Goal: Task Accomplishment & Management: Complete application form

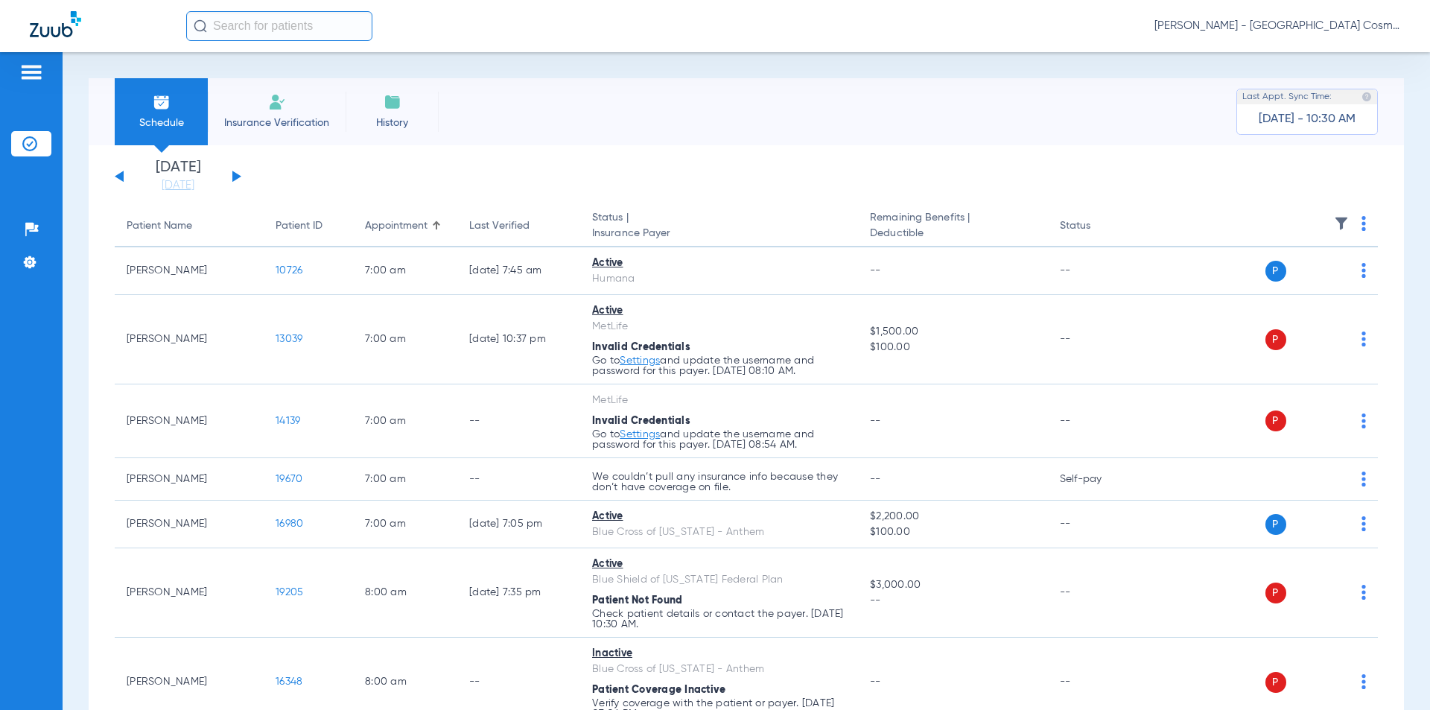
click at [266, 109] on li "Insurance Verification" at bounding box center [277, 111] width 138 height 67
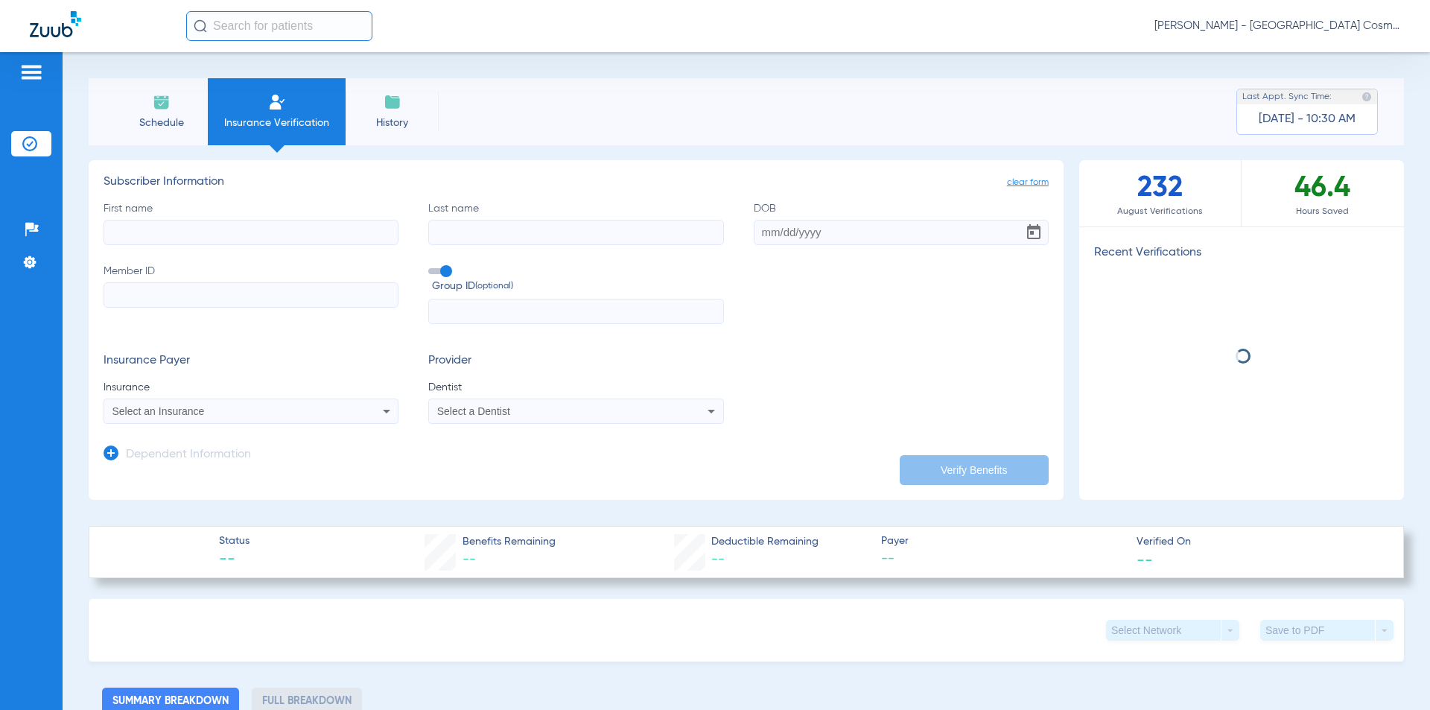
click at [237, 235] on input "First name" at bounding box center [250, 232] width 295 height 25
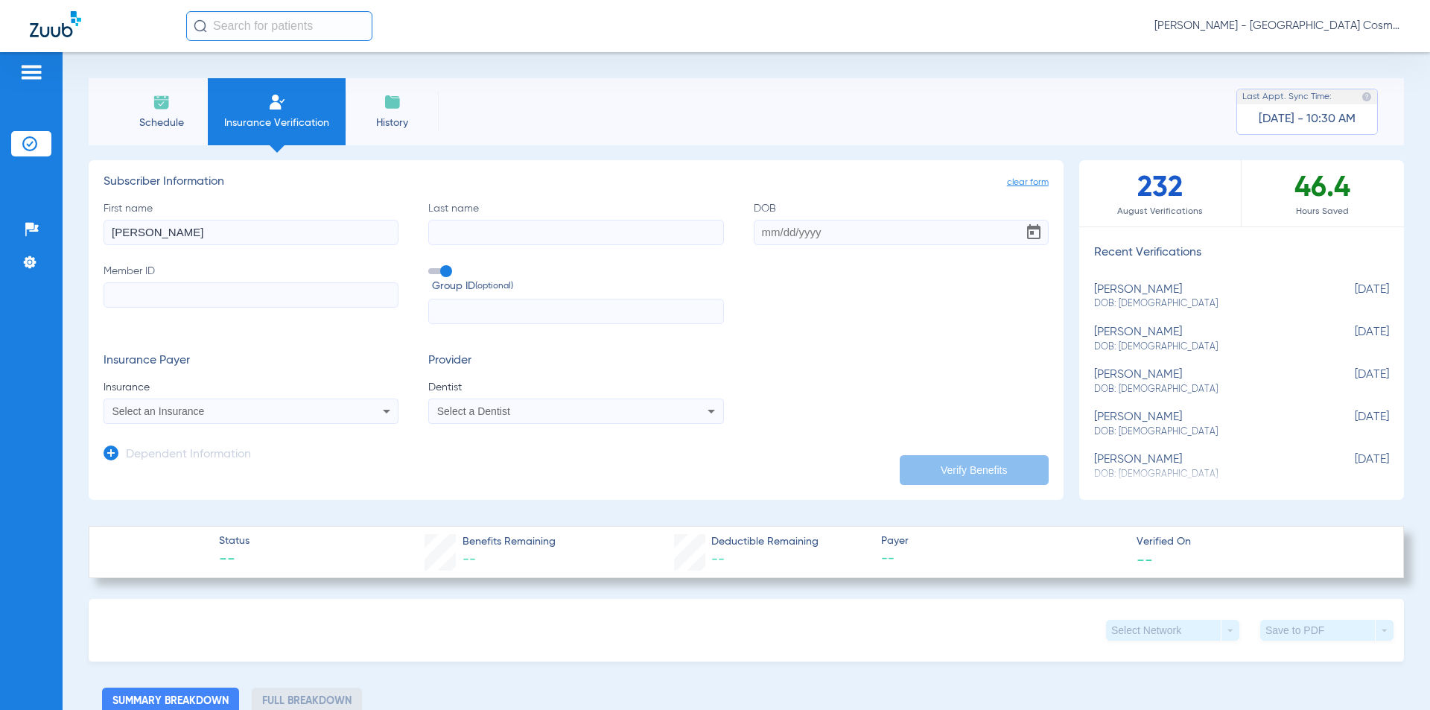
type input "[PERSON_NAME]"
type input "[DATE]"
click at [232, 302] on input "Member ID" at bounding box center [250, 294] width 295 height 25
click at [322, 292] on input "Member ID Required" at bounding box center [250, 294] width 295 height 25
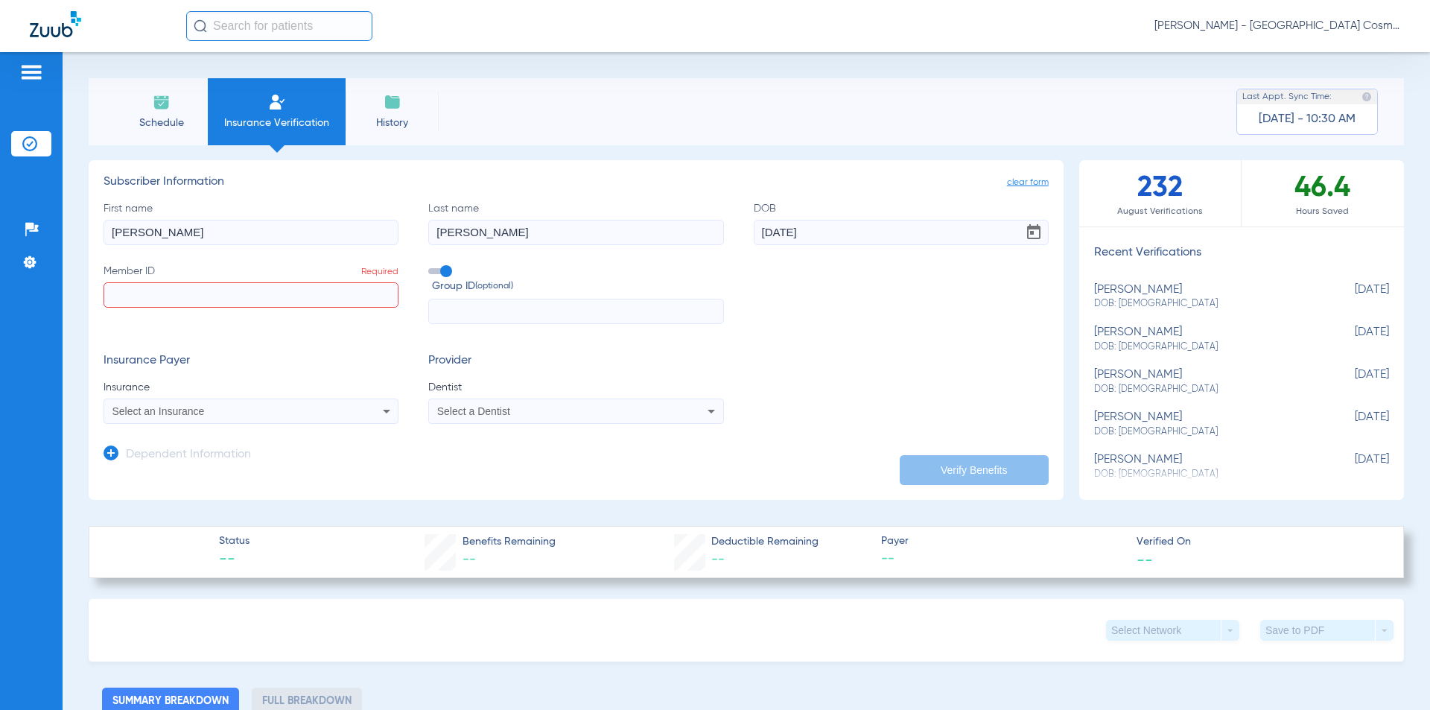
paste input "251M93350"
type input "251M93350"
click at [358, 412] on div "Select an Insurance" at bounding box center [250, 411] width 293 height 18
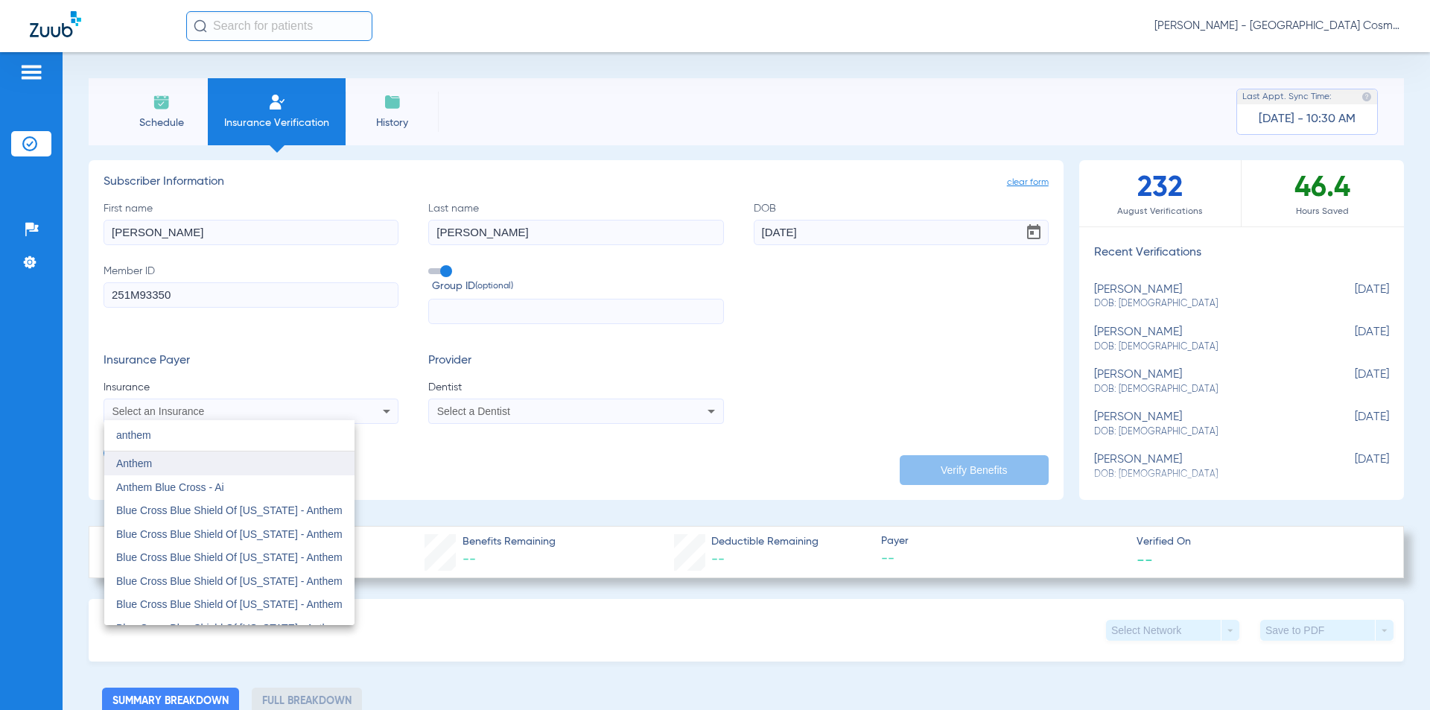
type input "anthem"
click at [270, 460] on mat-option "Anthem" at bounding box center [229, 463] width 250 height 24
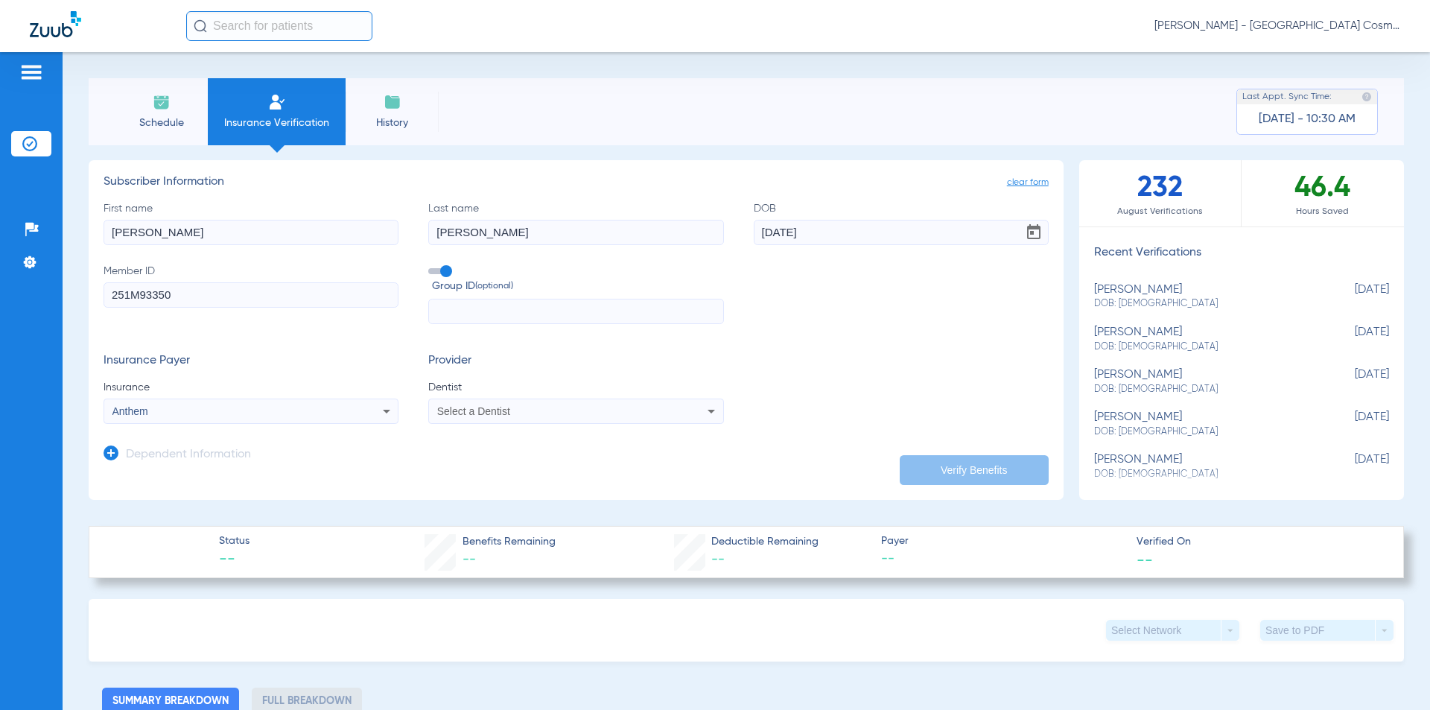
click at [607, 421] on mat-select "Select a Dentist" at bounding box center [575, 410] width 295 height 25
click at [622, 414] on div "Select a Dentist" at bounding box center [548, 411] width 223 height 10
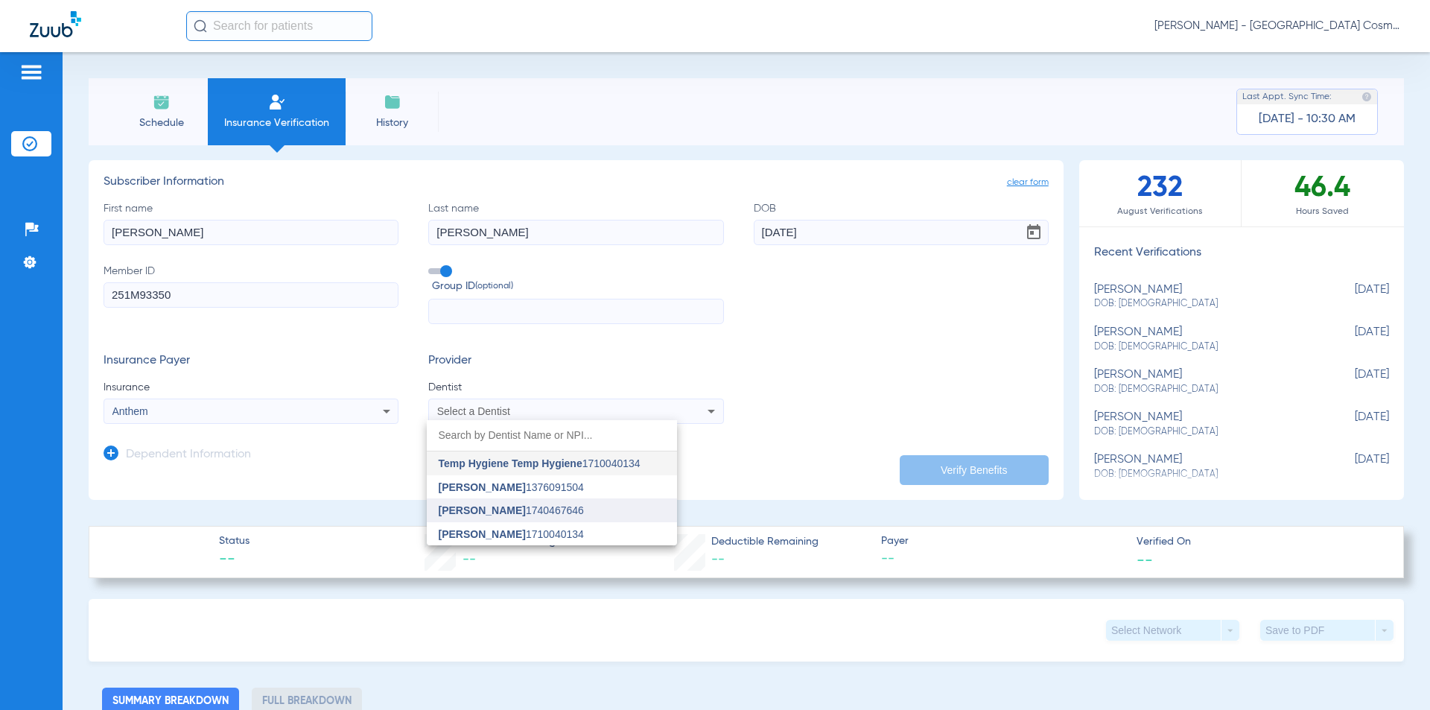
click at [599, 514] on mat-option "[PERSON_NAME] 1740467646" at bounding box center [552, 510] width 250 height 24
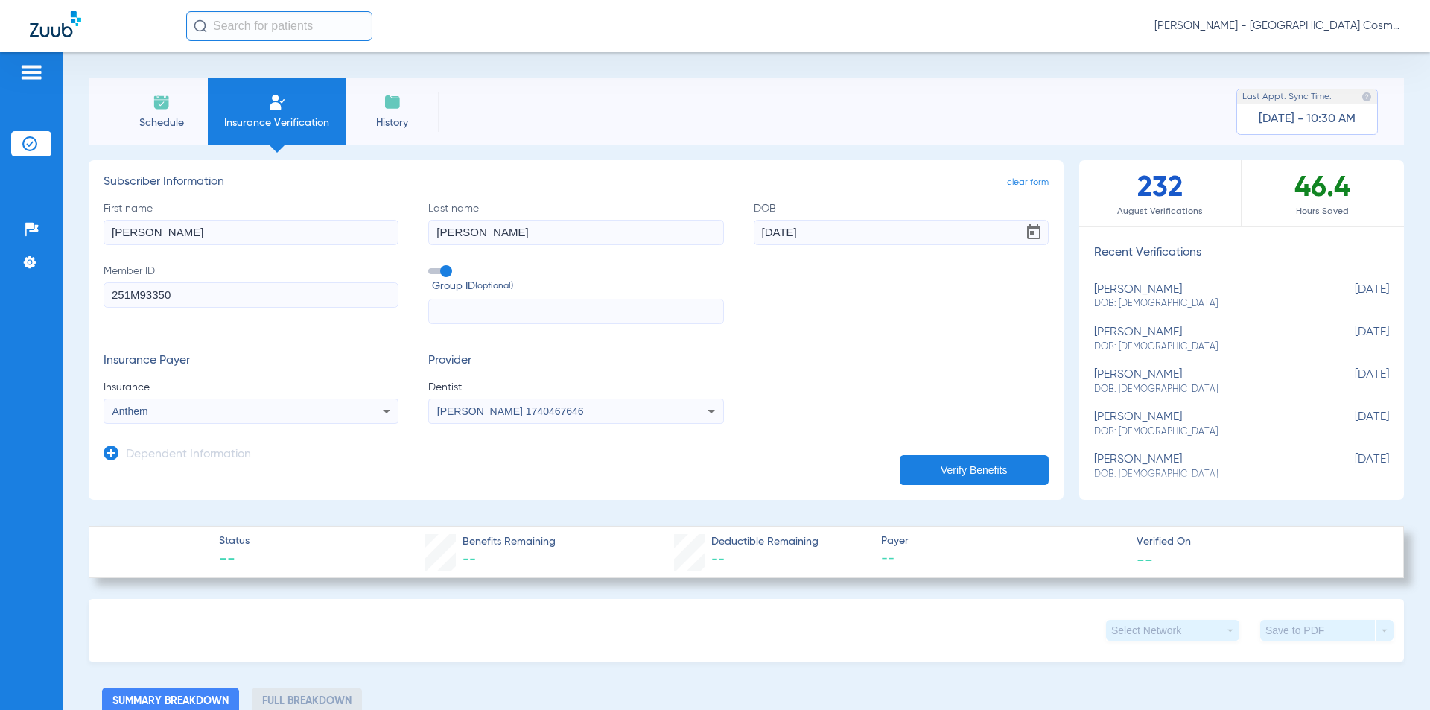
click at [934, 459] on button "Verify Benefits" at bounding box center [973, 470] width 149 height 30
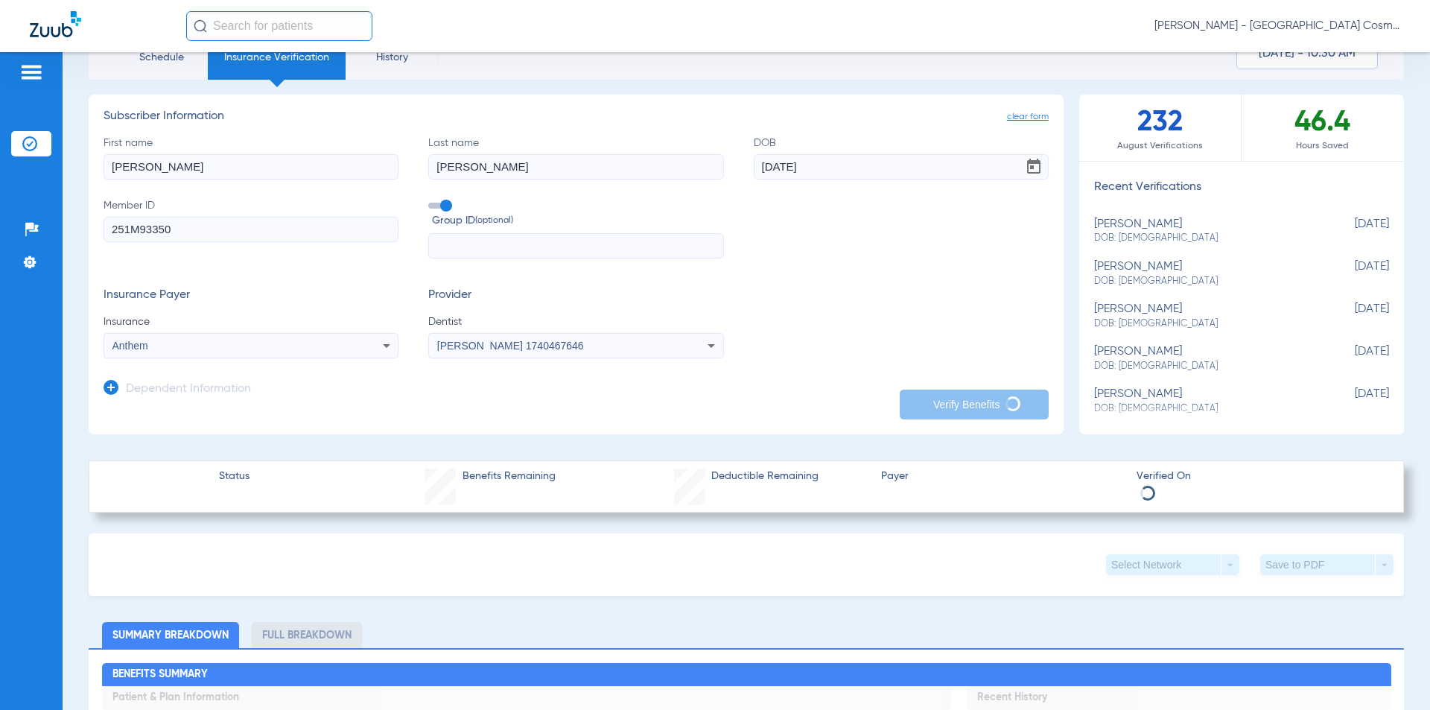
scroll to position [149, 0]
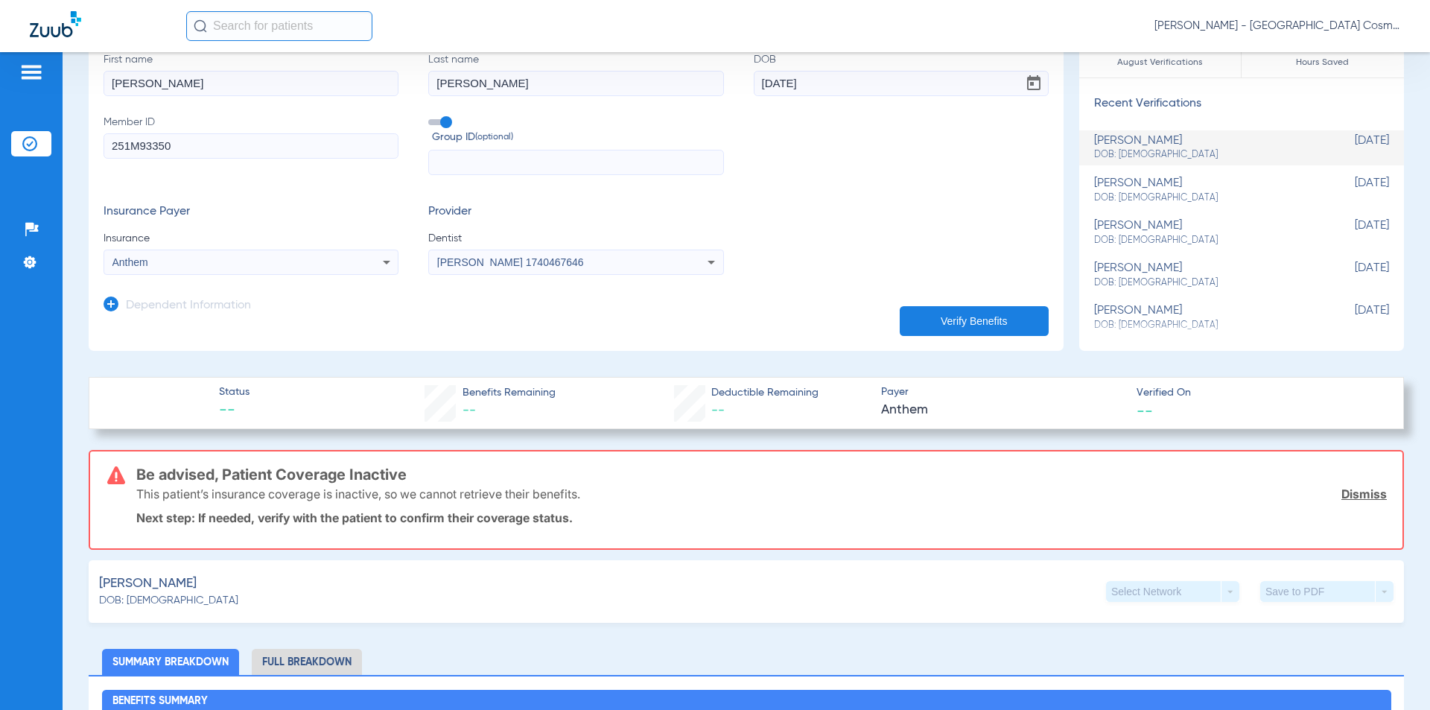
click at [587, 485] on div "This patient’s insurance coverage is inactive, so we cannot retrieve their bene…" at bounding box center [761, 493] width 1250 height 39
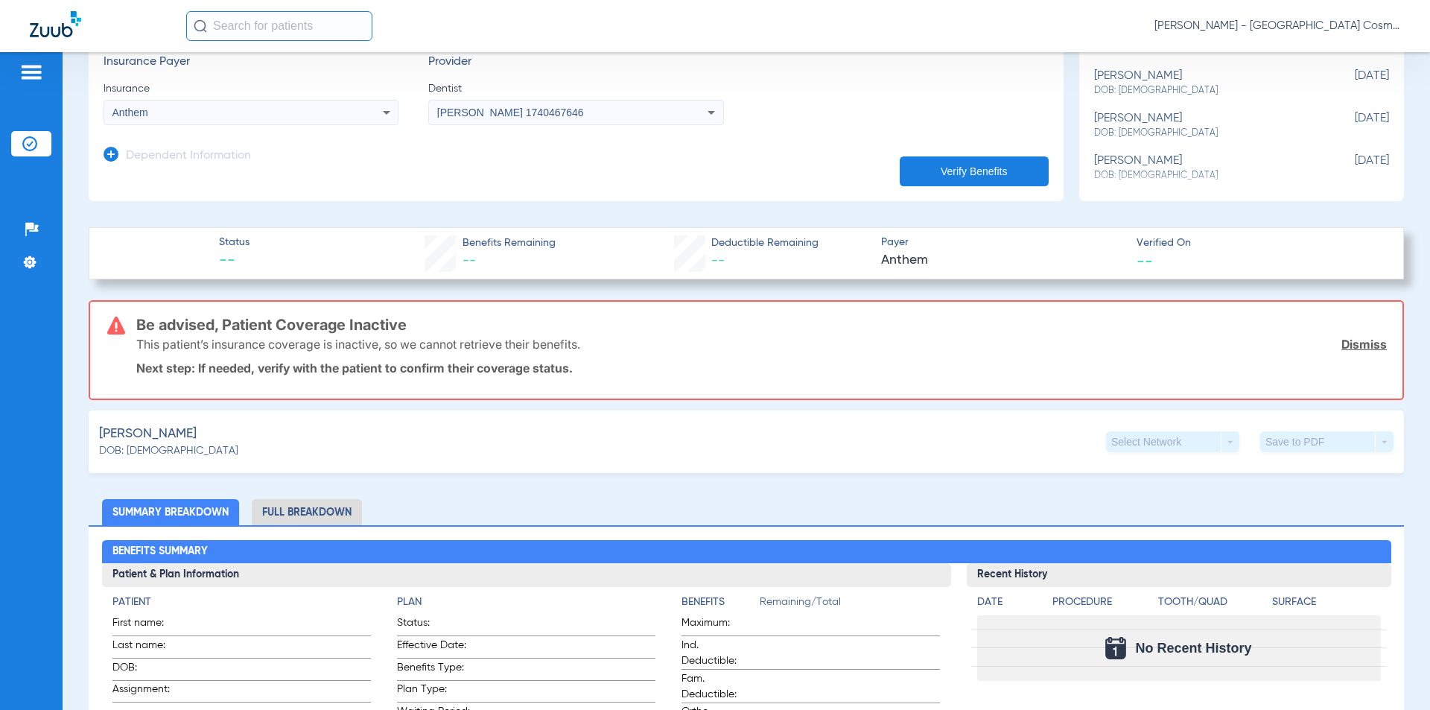
scroll to position [298, 0]
